Goal: Transaction & Acquisition: Download file/media

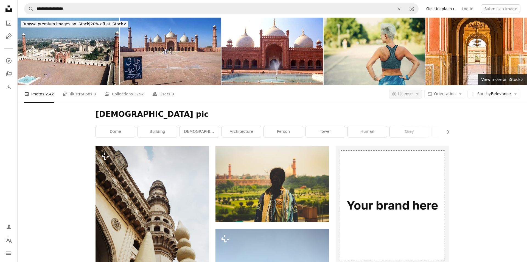
scroll to position [27, 0]
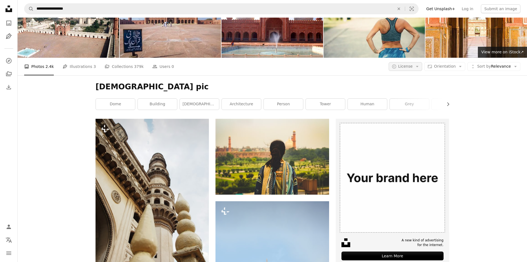
click at [409, 64] on span "License" at bounding box center [406, 66] width 15 height 4
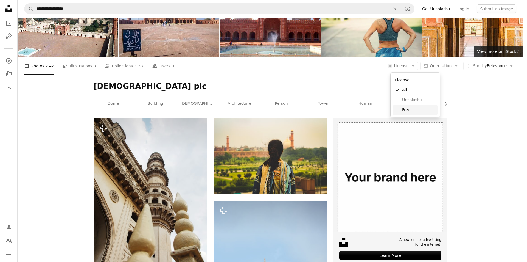
click at [405, 111] on span "Free" at bounding box center [419, 109] width 34 height 5
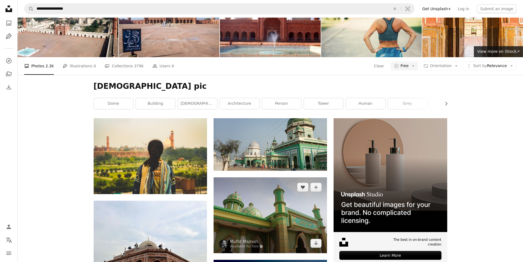
scroll to position [1071, 0]
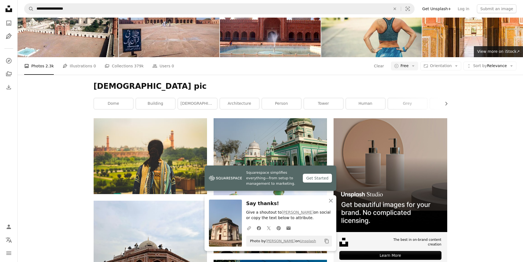
scroll to position [4641, 0]
click at [333, 199] on icon "An X shape" at bounding box center [331, 200] width 7 height 7
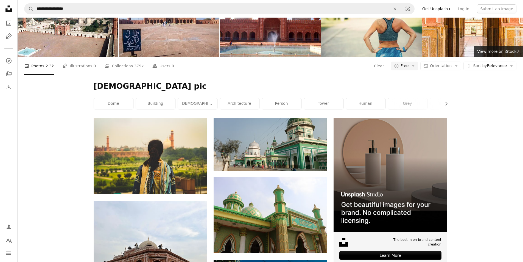
scroll to position [5987, 0]
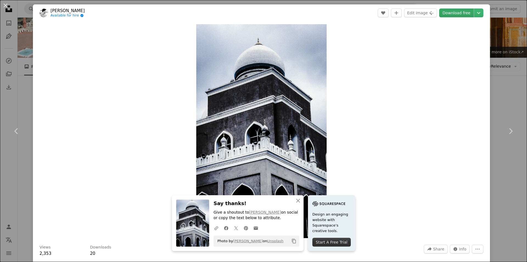
click at [457, 14] on link "Download free" at bounding box center [457, 13] width 35 height 9
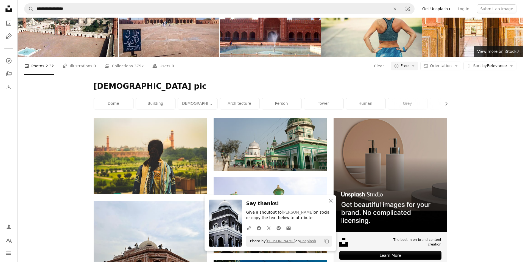
scroll to position [6097, 0]
click at [331, 200] on icon "button" at bounding box center [331, 201] width 4 height 4
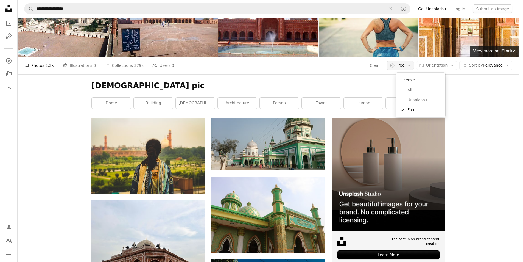
scroll to position [0, 0]
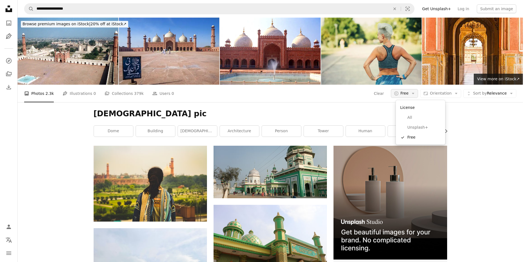
click at [407, 93] on span "Free" at bounding box center [405, 93] width 8 height 5
click at [407, 139] on link "A checkmark Free" at bounding box center [420, 137] width 45 height 10
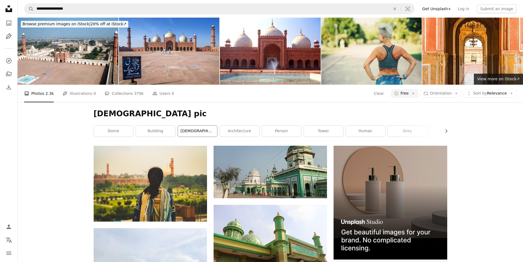
click at [201, 132] on link "[DEMOGRAPHIC_DATA]" at bounding box center [197, 131] width 39 height 11
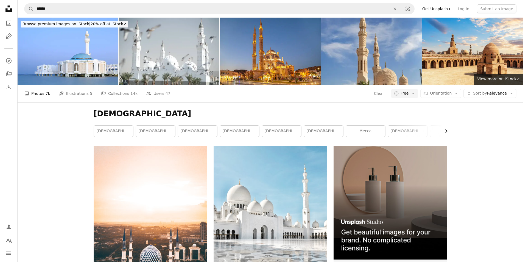
click at [448, 131] on icon "Chevron right" at bounding box center [446, 130] width 5 height 5
click at [448, 131] on div "[DEMOGRAPHIC_DATA] Chevron left [DEMOGRAPHIC_DATA][GEOGRAPHIC_DATA][DEMOGRAPHIC…" at bounding box center [270, 123] width 367 height 43
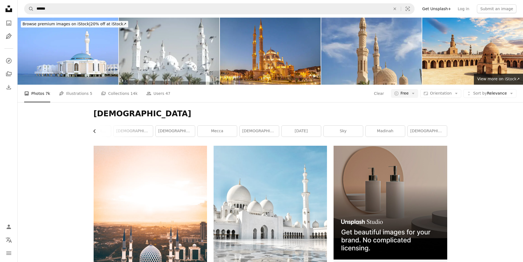
click at [96, 130] on icon "Chevron left" at bounding box center [94, 130] width 5 height 5
click at [95, 130] on icon "Chevron left" at bounding box center [94, 130] width 5 height 5
click at [95, 129] on link "[DEMOGRAPHIC_DATA]" at bounding box center [113, 131] width 39 height 11
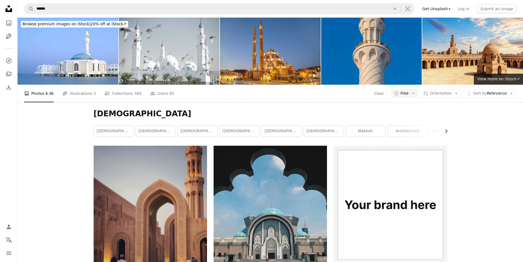
click at [444, 130] on icon "Chevron right" at bounding box center [446, 130] width 5 height 5
click at [444, 130] on link "[DATE]" at bounding box center [427, 131] width 39 height 11
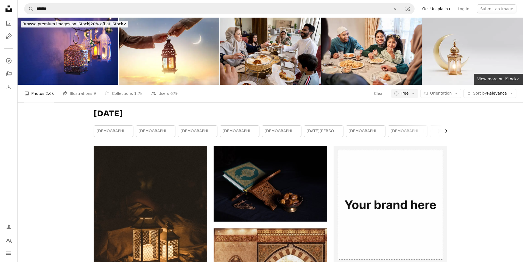
click at [446, 128] on button "Chevron right" at bounding box center [444, 131] width 6 height 11
click at [447, 130] on icon "Chevron right" at bounding box center [446, 130] width 5 height 5
click at [447, 130] on link "eid" at bounding box center [427, 131] width 39 height 11
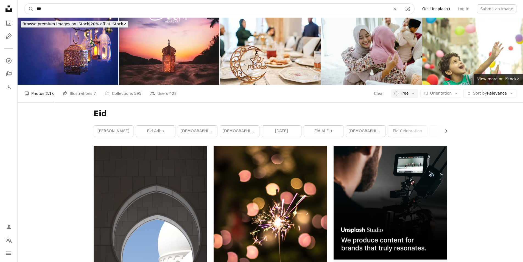
click at [49, 10] on input "***" at bounding box center [211, 9] width 355 height 10
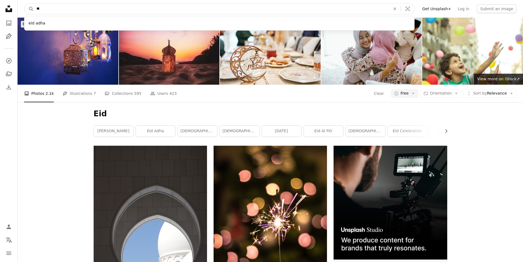
type input "*"
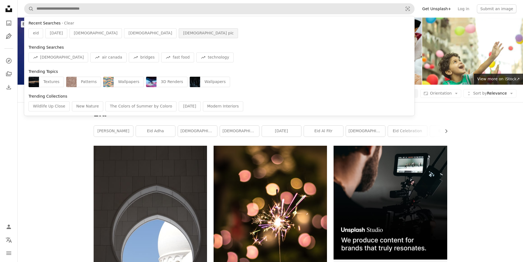
click at [183, 34] on span "[DEMOGRAPHIC_DATA] pic" at bounding box center [208, 32] width 51 height 5
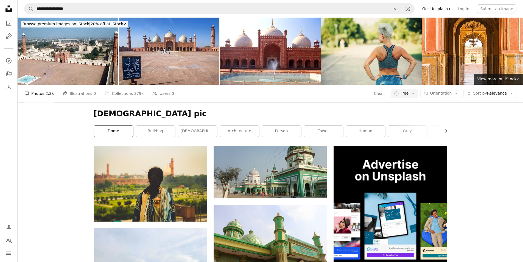
click at [121, 132] on link "dome" at bounding box center [113, 131] width 39 height 11
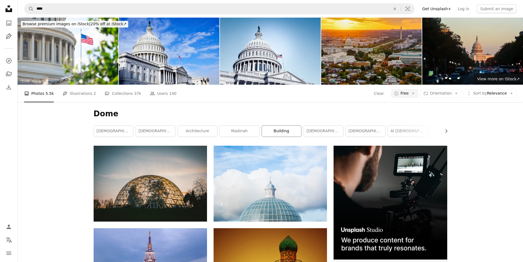
click at [283, 131] on link "building" at bounding box center [281, 131] width 39 height 11
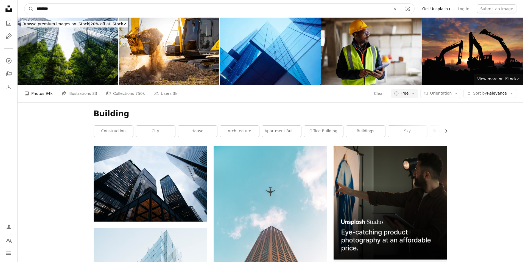
click at [64, 11] on input "********" at bounding box center [211, 9] width 355 height 10
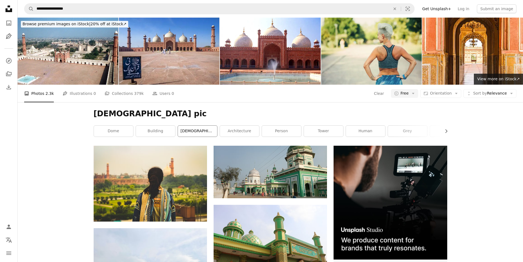
click at [185, 130] on link "[DEMOGRAPHIC_DATA]" at bounding box center [197, 131] width 39 height 11
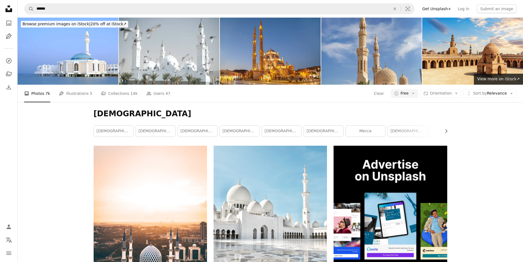
scroll to position [55, 0]
click at [284, 126] on link "[DEMOGRAPHIC_DATA] interior" at bounding box center [281, 131] width 39 height 11
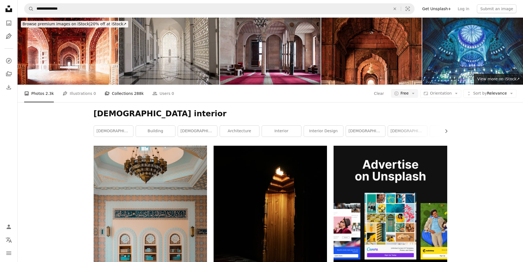
scroll to position [577, 0]
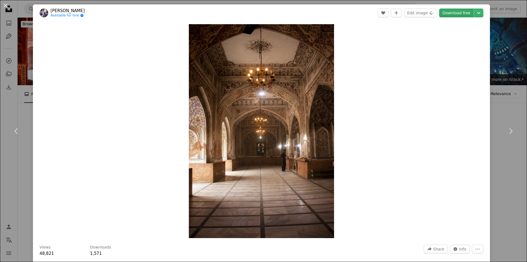
click at [454, 13] on link "Download free" at bounding box center [457, 13] width 35 height 9
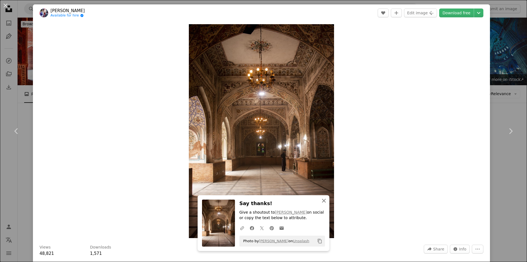
click at [322, 202] on icon "An X shape" at bounding box center [324, 200] width 7 height 7
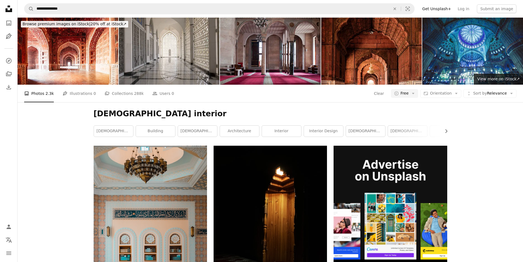
scroll to position [1342, 0]
